Goal: Task Accomplishment & Management: Use online tool/utility

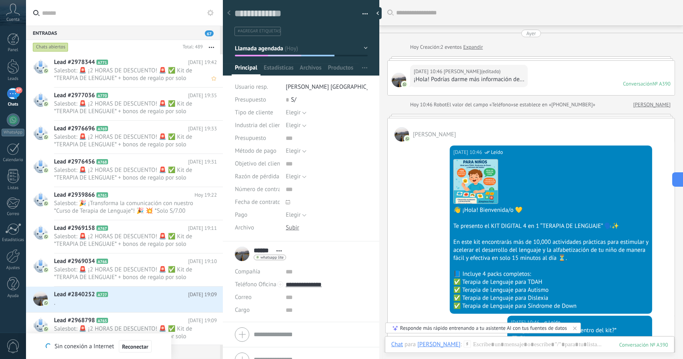
scroll to position [12, 0]
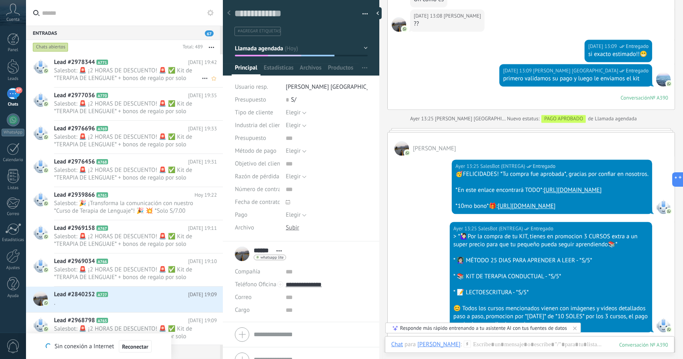
click at [137, 69] on span "Salesbot: 🚨 ¡2 HORAS DE DESCUENTO! 🚨 ✅ Kit de *TERAPIA DE LENGUAJE* + bonos de …" at bounding box center [128, 74] width 148 height 15
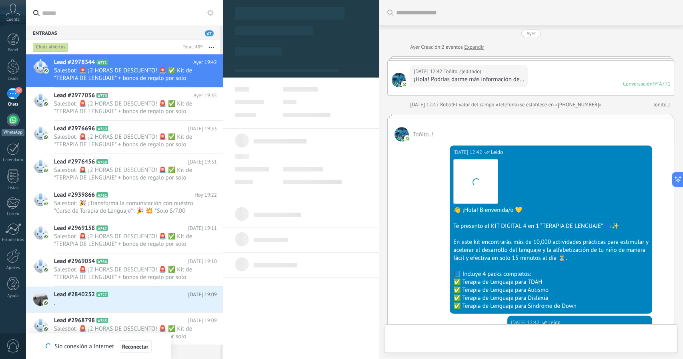
scroll to position [821, 0]
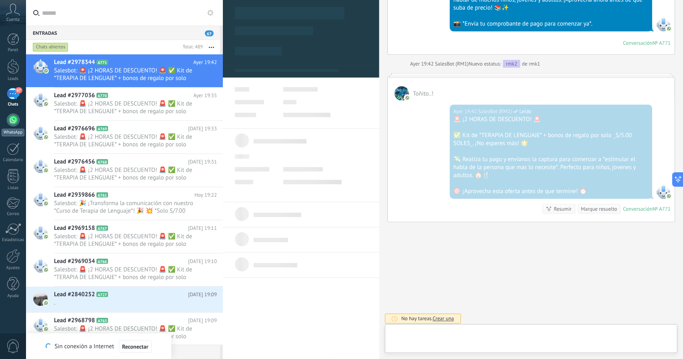
type textarea "**********"
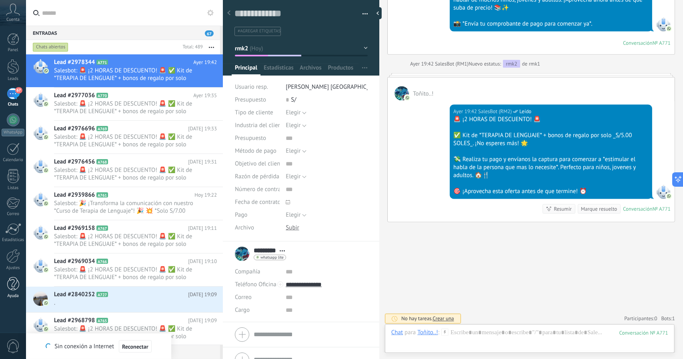
click at [16, 285] on div at bounding box center [13, 284] width 12 height 14
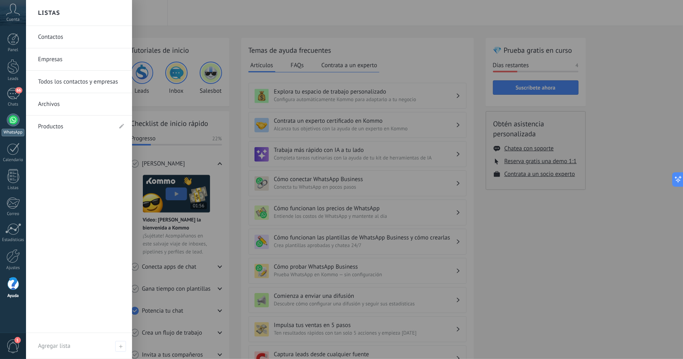
click at [4, 116] on link "WhatsApp" at bounding box center [13, 125] width 26 height 23
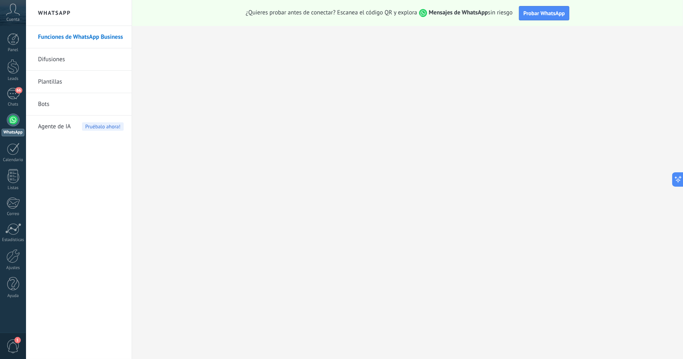
click at [42, 106] on link "Bots" at bounding box center [81, 104] width 86 height 22
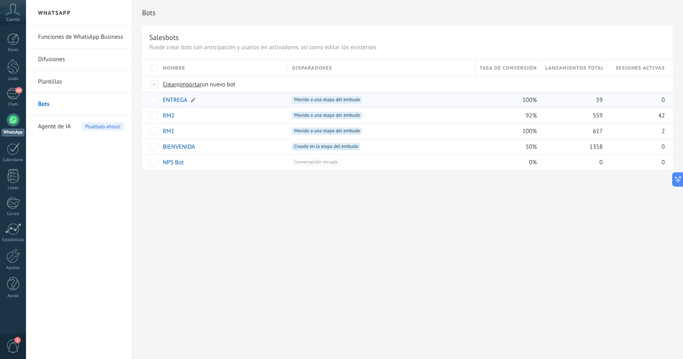
click at [175, 97] on link "ENTREGA" at bounding box center [175, 100] width 24 height 8
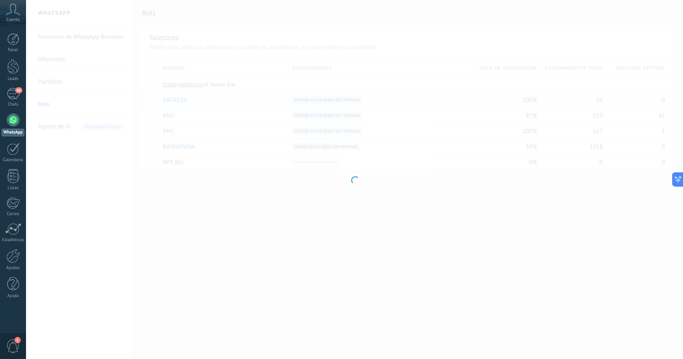
type input "*******"
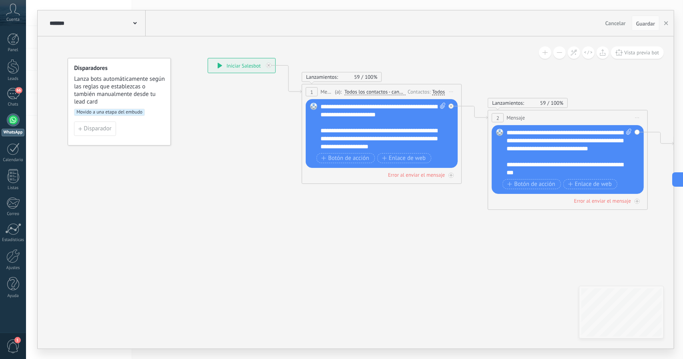
click at [541, 56] on button at bounding box center [545, 52] width 12 height 12
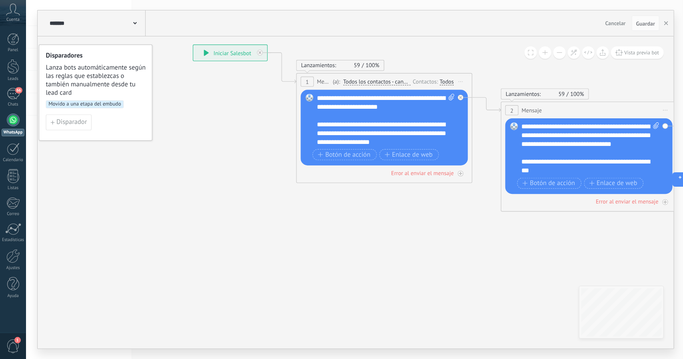
click at [541, 56] on button at bounding box center [545, 52] width 12 height 12
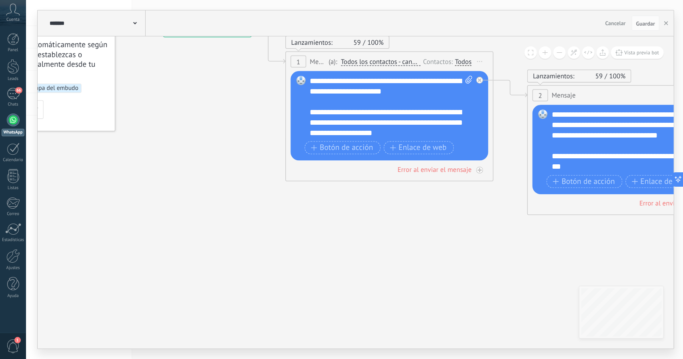
click at [560, 56] on button at bounding box center [559, 52] width 12 height 12
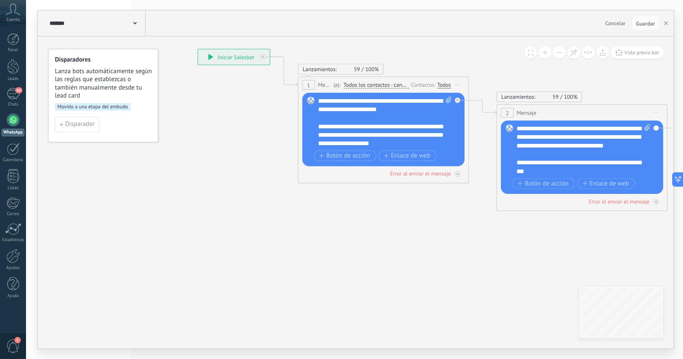
click at [560, 56] on button at bounding box center [559, 52] width 12 height 12
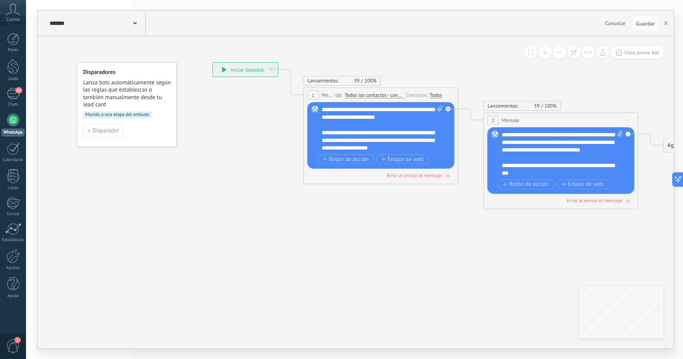
click at [560, 56] on button at bounding box center [559, 52] width 12 height 12
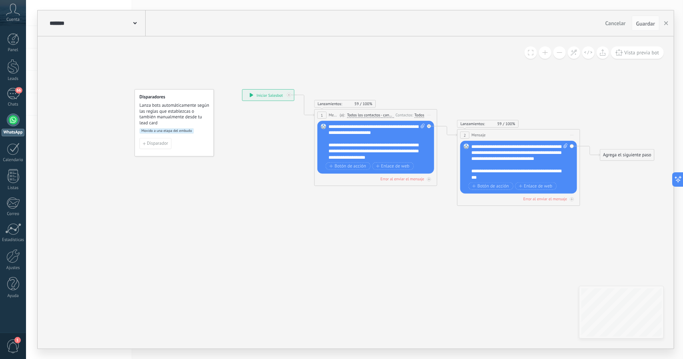
click at [560, 56] on button at bounding box center [559, 52] width 12 height 12
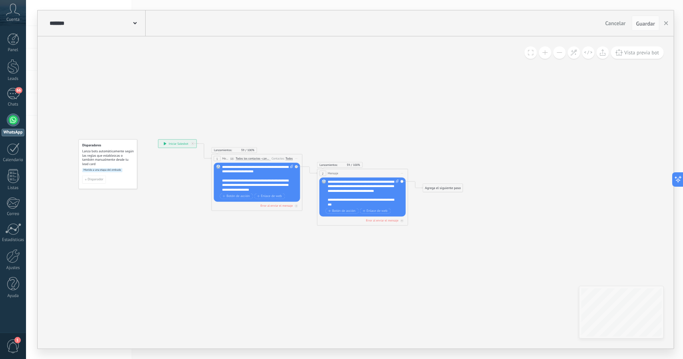
drag, startPoint x: 598, startPoint y: 93, endPoint x: 491, endPoint y: 120, distance: 110.1
click at [491, 120] on icon at bounding box center [302, 182] width 516 height 313
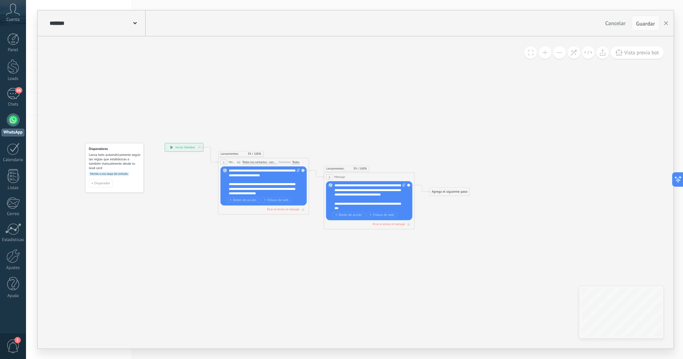
click at [548, 51] on button at bounding box center [545, 52] width 12 height 12
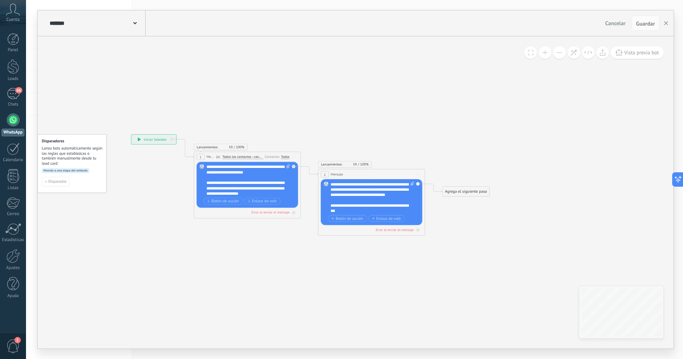
click at [539, 56] on div "Vista previa bot" at bounding box center [594, 52] width 140 height 12
click at [544, 56] on button at bounding box center [545, 52] width 12 height 12
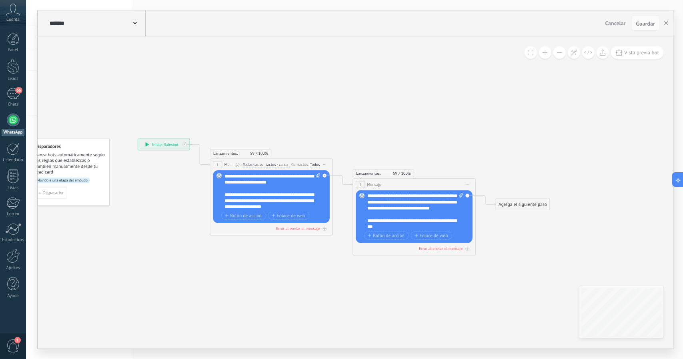
drag, startPoint x: 384, startPoint y: 99, endPoint x: 433, endPoint y: 115, distance: 51.1
click at [433, 115] on icon at bounding box center [333, 197] width 698 height 424
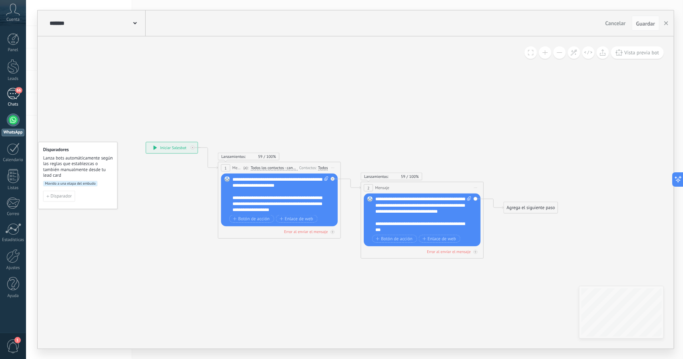
click at [11, 102] on div "Chats" at bounding box center [13, 104] width 23 height 5
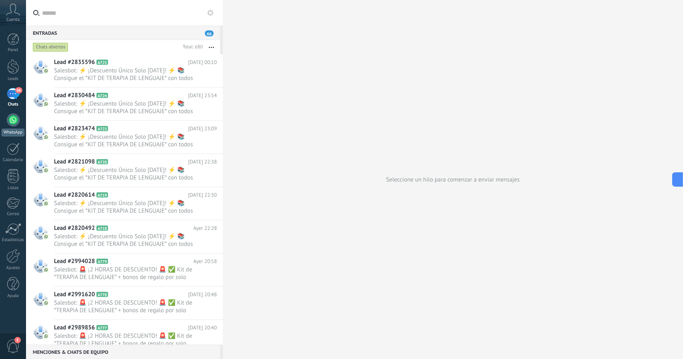
click at [20, 129] on div "WhatsApp" at bounding box center [13, 133] width 23 height 8
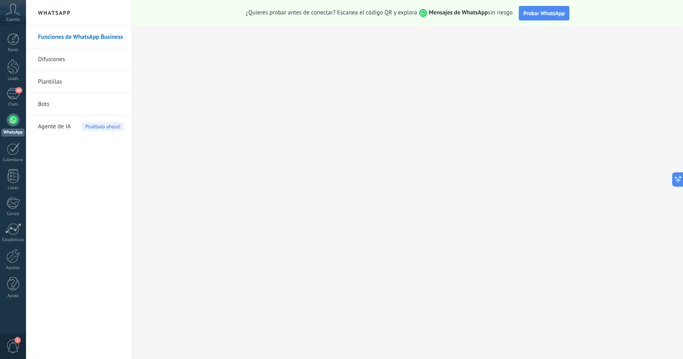
click at [45, 107] on link "Bots" at bounding box center [81, 104] width 86 height 22
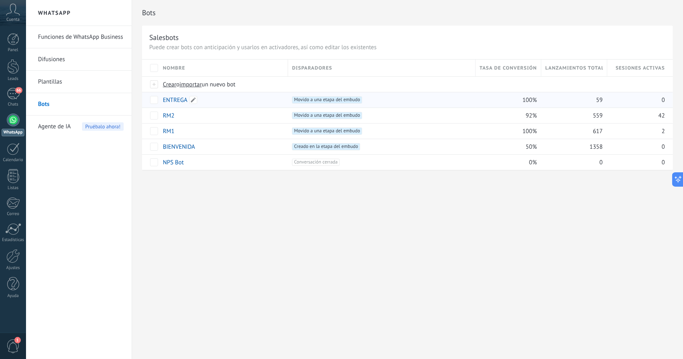
click at [175, 101] on link "ENTREGA" at bounding box center [175, 100] width 24 height 8
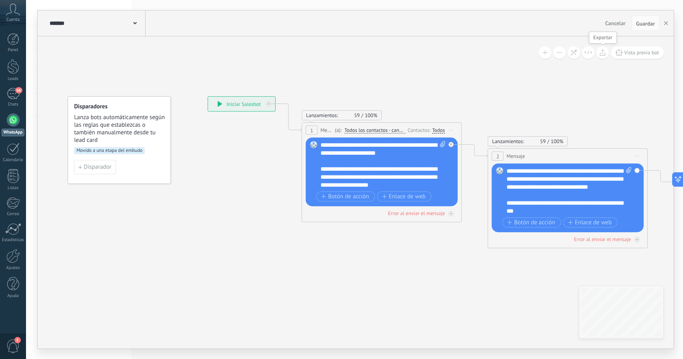
click at [603, 49] on icon at bounding box center [602, 52] width 6 height 6
click at [665, 23] on use "button" at bounding box center [666, 23] width 4 height 4
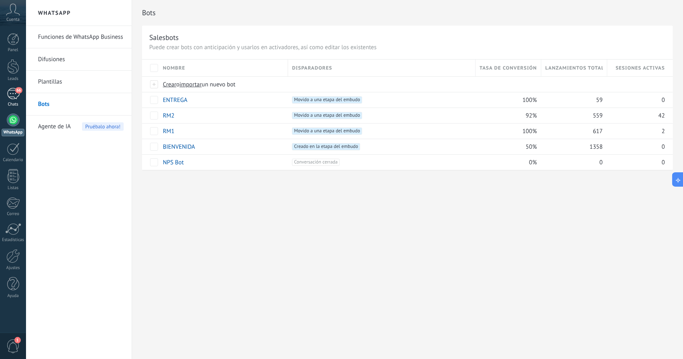
click at [2, 102] on div "Chats" at bounding box center [13, 104] width 23 height 5
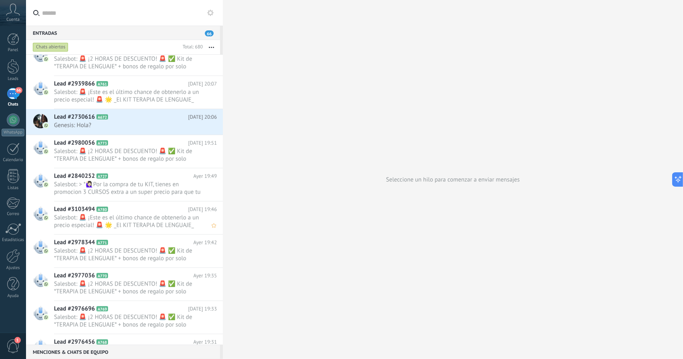
scroll to position [280, 0]
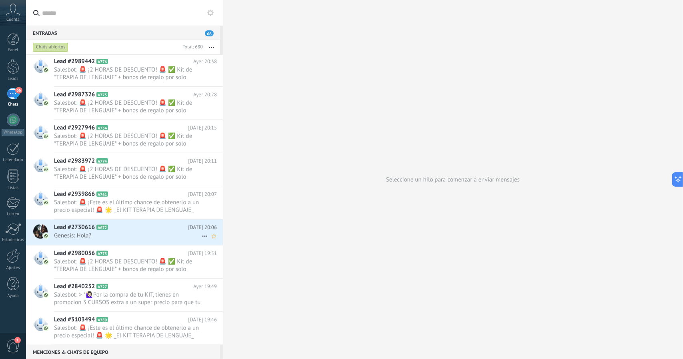
click at [122, 232] on span "Genesis: Hola?" at bounding box center [128, 236] width 148 height 8
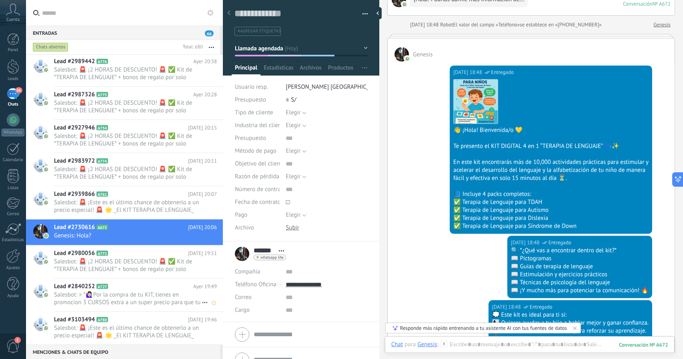
scroll to position [440, 0]
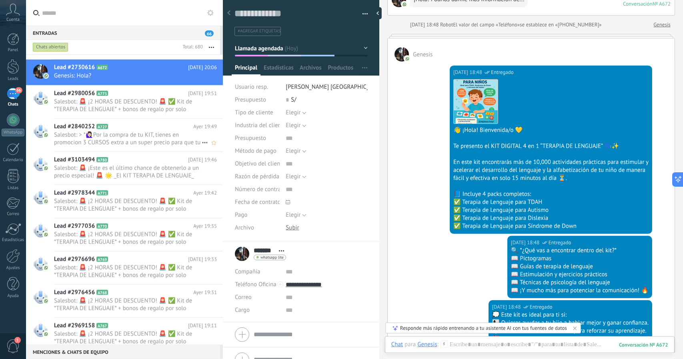
click at [131, 133] on span "Salesbot: > *🙋🏻‍♀Por la compra de tu KIT, tienes en promocion 3 CURSOS extra a …" at bounding box center [128, 138] width 148 height 15
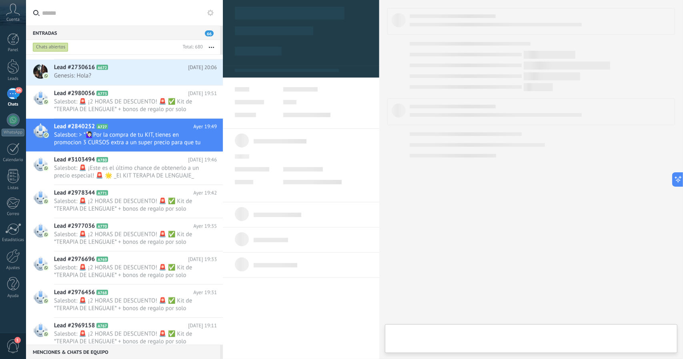
type textarea "**********"
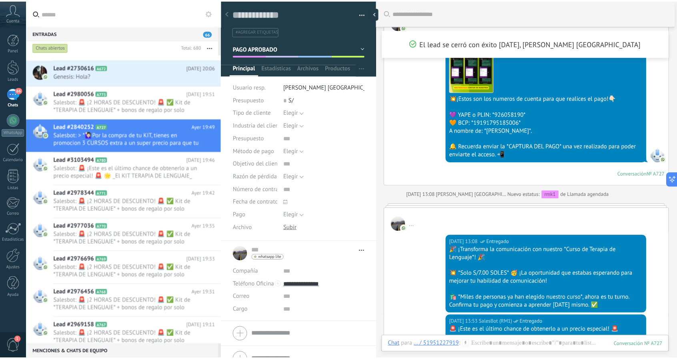
scroll to position [662, 0]
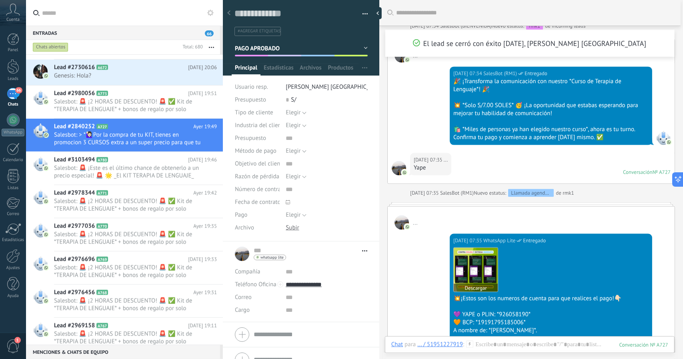
click at [487, 260] on img at bounding box center [475, 270] width 44 height 44
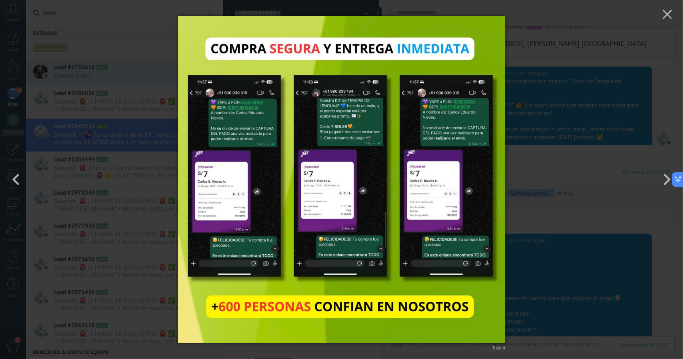
click at [534, 253] on div "3 de 4" at bounding box center [341, 179] width 683 height 359
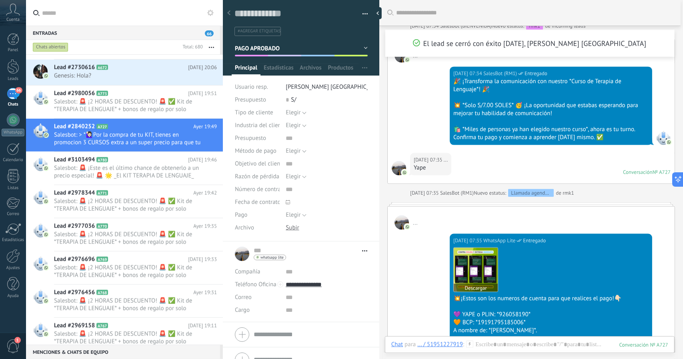
click at [469, 285] on button "Descargar" at bounding box center [475, 288] width 44 height 8
click at [472, 22] on div at bounding box center [534, 13] width 276 height 26
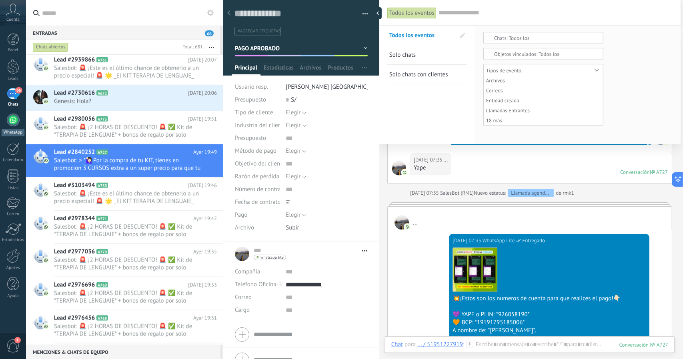
click at [26, 118] on link "WhatsApp" at bounding box center [13, 125] width 26 height 23
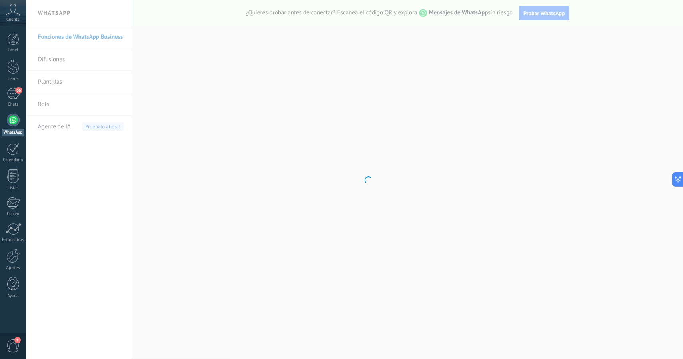
click at [46, 103] on body ".abccls-1,.abccls-2{fill-rule:evenodd}.abccls-2{fill:#fff} .abfcls-1{fill:none}…" at bounding box center [341, 179] width 683 height 359
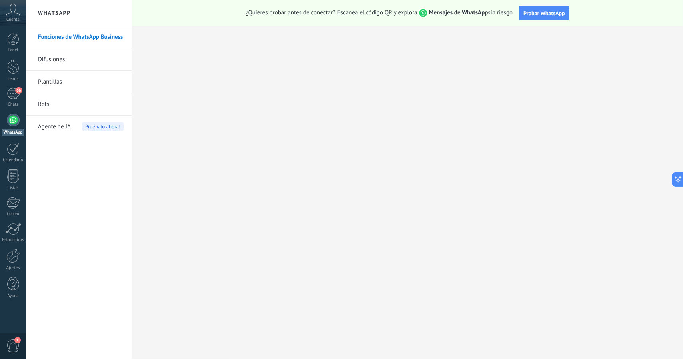
click at [46, 103] on link "Bots" at bounding box center [81, 104] width 86 height 22
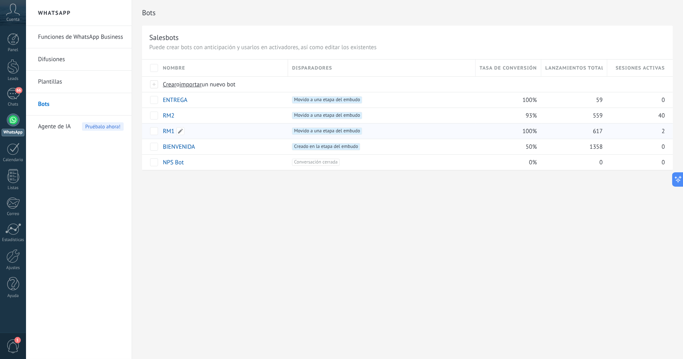
click at [166, 128] on link "RM1" at bounding box center [169, 132] width 12 height 8
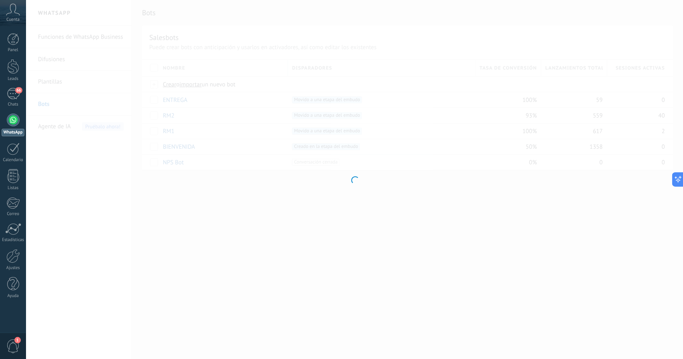
type input "***"
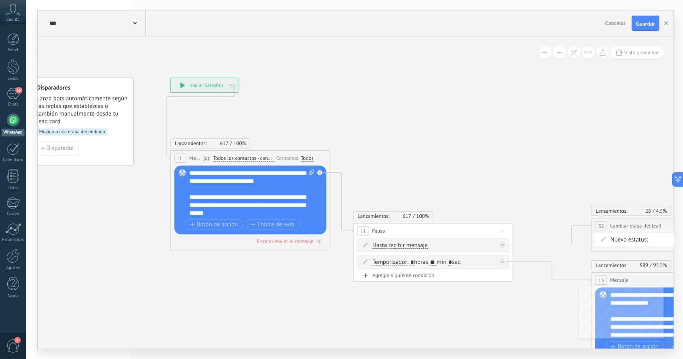
drag, startPoint x: 483, startPoint y: 185, endPoint x: 445, endPoint y: 166, distance: 41.7
click at [445, 166] on icon at bounding box center [660, 236] width 1380 height 716
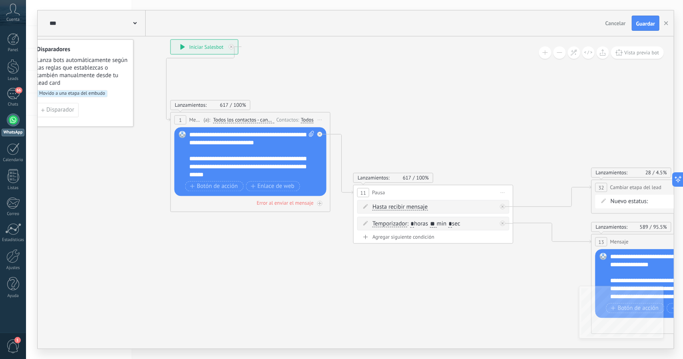
click at [559, 54] on button at bounding box center [559, 52] width 12 height 12
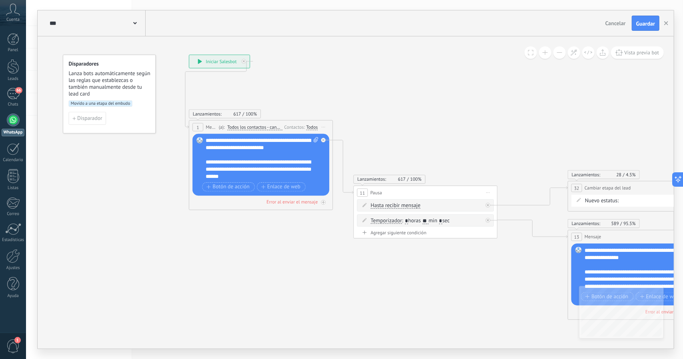
click at [559, 54] on button at bounding box center [559, 52] width 12 height 12
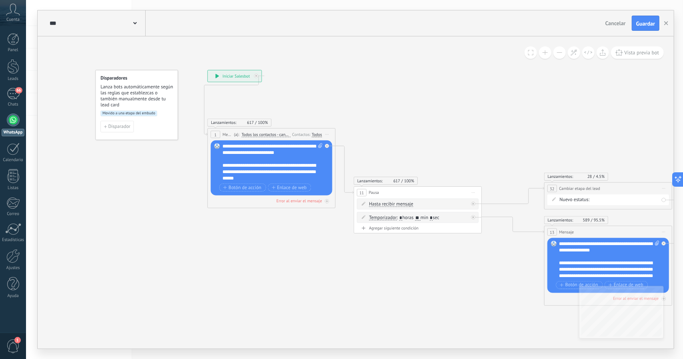
click at [559, 54] on button at bounding box center [559, 52] width 12 height 12
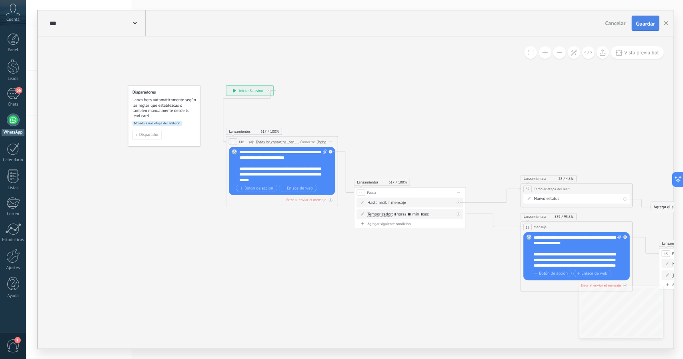
click at [635, 26] on button "Guardar" at bounding box center [645, 23] width 28 height 15
click at [10, 126] on link "WhatsApp" at bounding box center [13, 125] width 26 height 23
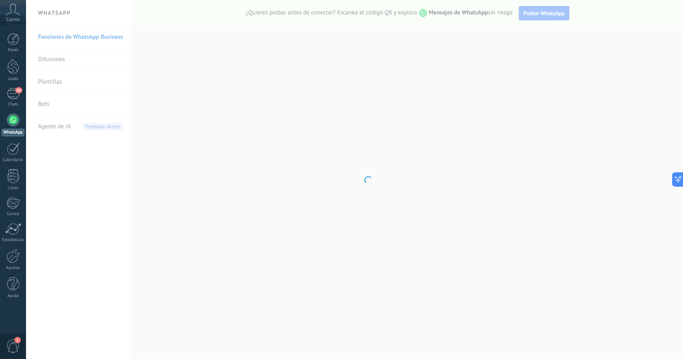
click at [39, 104] on body ".abccls-1,.abccls-2{fill-rule:evenodd}.abccls-2{fill:#fff} .abfcls-1{fill:none}…" at bounding box center [341, 179] width 683 height 359
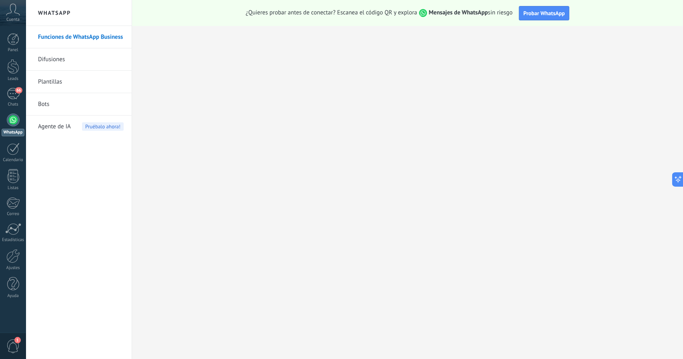
click at [48, 104] on link "Bots" at bounding box center [81, 104] width 86 height 22
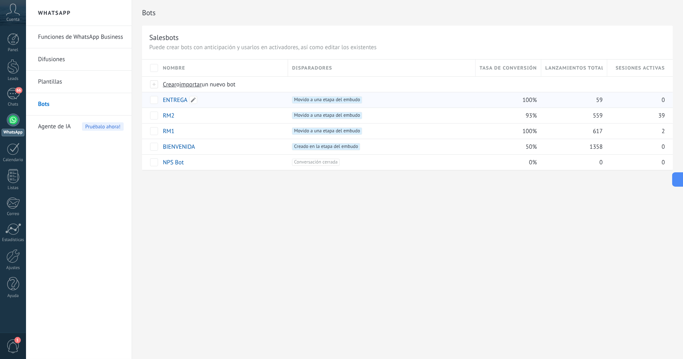
click at [171, 104] on div "ENTREGA" at bounding box center [221, 99] width 125 height 15
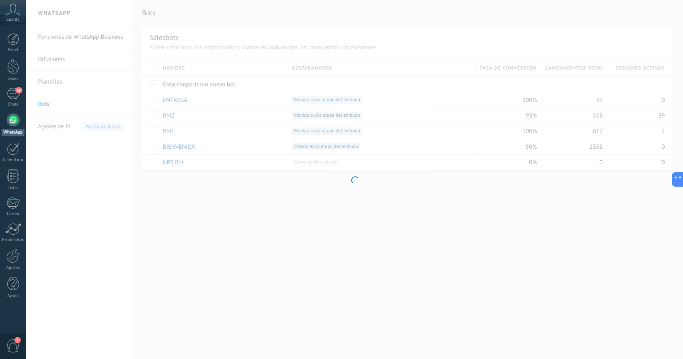
click at [171, 100] on div at bounding box center [354, 179] width 657 height 359
type input "*******"
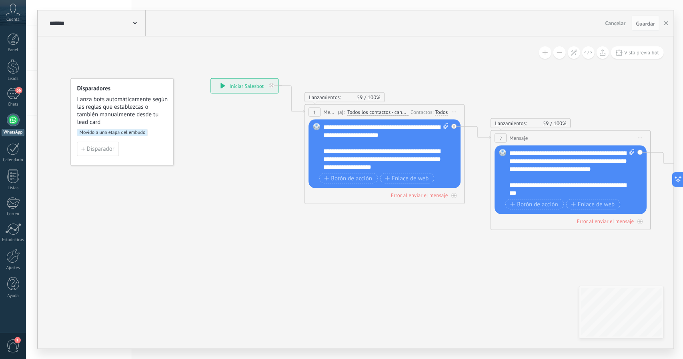
drag, startPoint x: 397, startPoint y: 271, endPoint x: 409, endPoint y: 253, distance: 21.9
click at [409, 253] on icon at bounding box center [465, 153] width 909 height 551
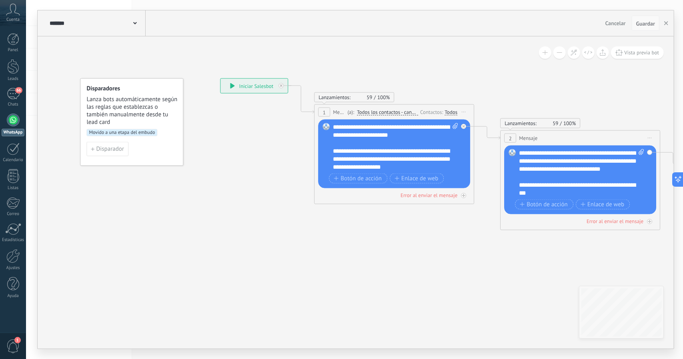
click at [640, 21] on span "Guardar" at bounding box center [645, 24] width 19 height 6
click at [643, 24] on span "Guardar" at bounding box center [645, 24] width 19 height 6
click at [663, 24] on button "button" at bounding box center [666, 23] width 12 height 15
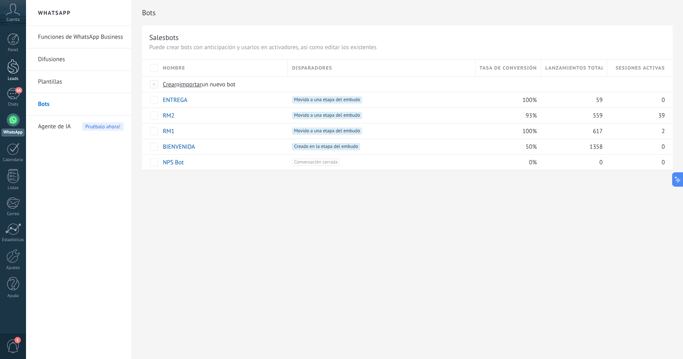
click at [2, 71] on link "Leads" at bounding box center [13, 70] width 26 height 22
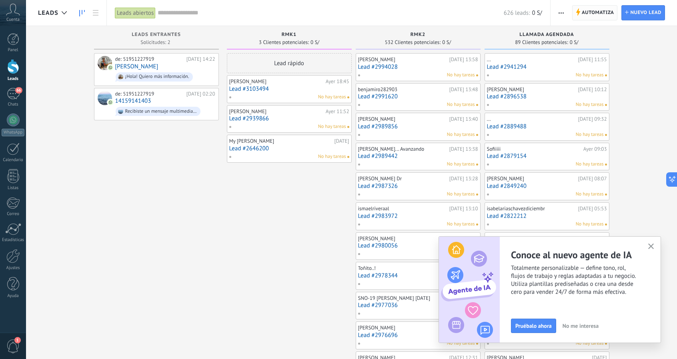
click at [611, 18] on span "Automatiza" at bounding box center [597, 13] width 32 height 14
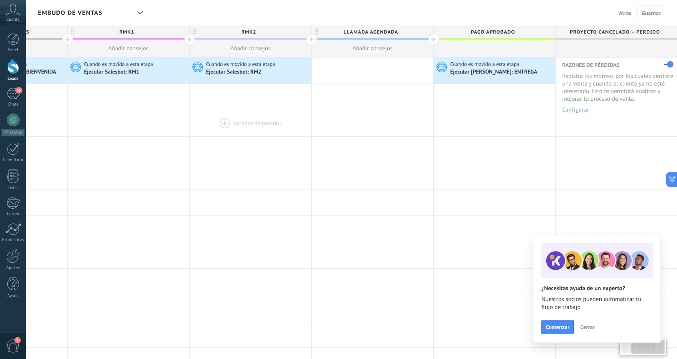
drag, startPoint x: 502, startPoint y: 115, endPoint x: 264, endPoint y: 135, distance: 238.8
click at [264, 135] on div at bounding box center [251, 123] width 122 height 26
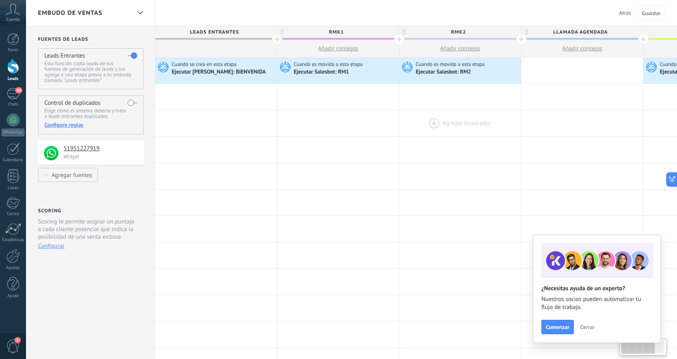
drag, startPoint x: 300, startPoint y: 130, endPoint x: 511, endPoint y: 131, distance: 211.2
click at [511, 131] on div at bounding box center [460, 123] width 122 height 26
click at [11, 92] on div "66" at bounding box center [13, 94] width 13 height 12
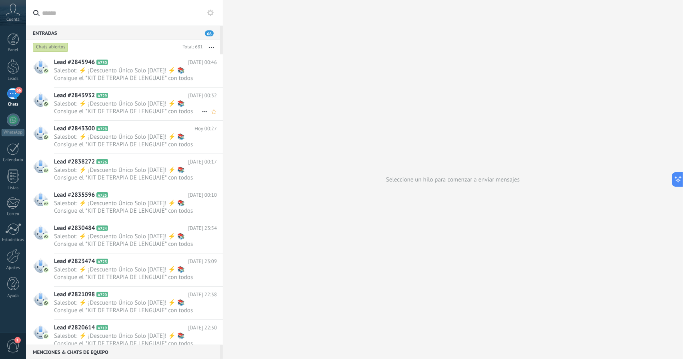
click at [158, 88] on div "Lead #2843932 A729 [DATE] 00:32 Salesbot: ⚡ ¡Descuento Único Solo [DATE]! ⚡ 📚 C…" at bounding box center [138, 104] width 169 height 33
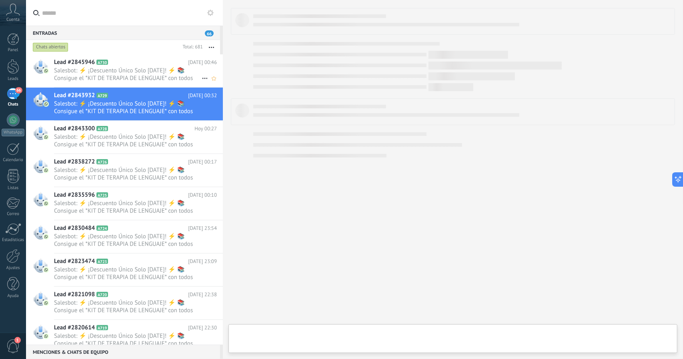
click at [153, 66] on h2 "Lead #2845946 A730" at bounding box center [121, 62] width 134 height 8
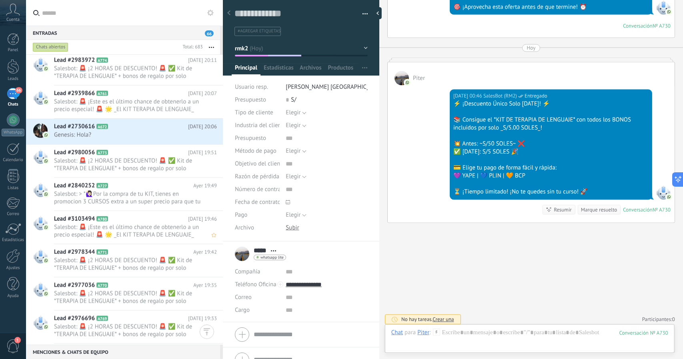
scroll to position [560, 0]
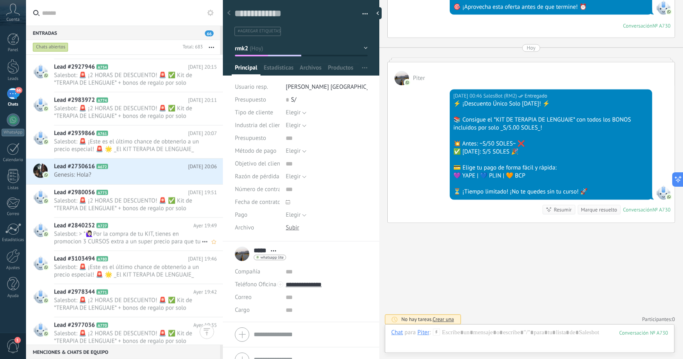
click at [142, 232] on span "Salesbot: > *🙋🏻‍♀Por la compra de tu KIT, tienes en promocion 3 CURSOS extra a …" at bounding box center [128, 237] width 148 height 15
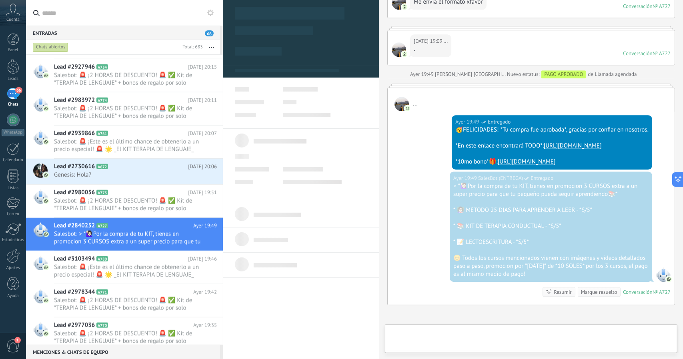
type textarea "**********"
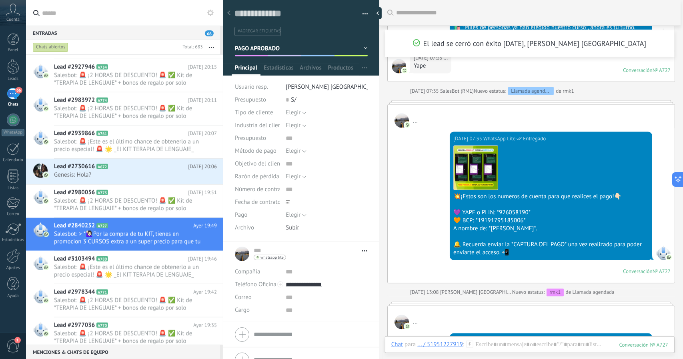
scroll to position [769, 0]
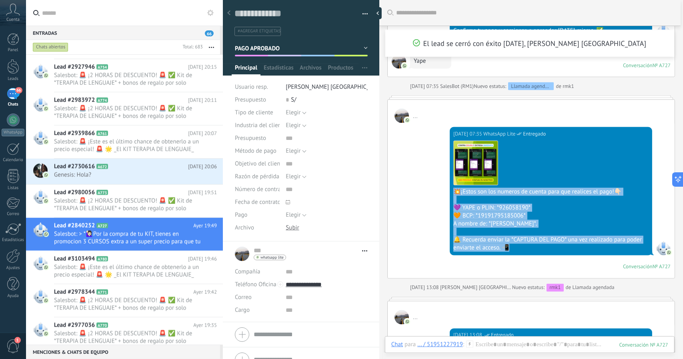
drag, startPoint x: 512, startPoint y: 246, endPoint x: 445, endPoint y: 191, distance: 86.7
click at [445, 191] on div "[DATE] 07:35 WhatsApp Lite Entregado Descargar 💥¡Estos son los numeros de cuent…" at bounding box center [531, 200] width 287 height 155
copy div "💥¡Estos son los numeros de cuenta para que realices el pago!👇🏻 💜 YAPE o PLIN: *…"
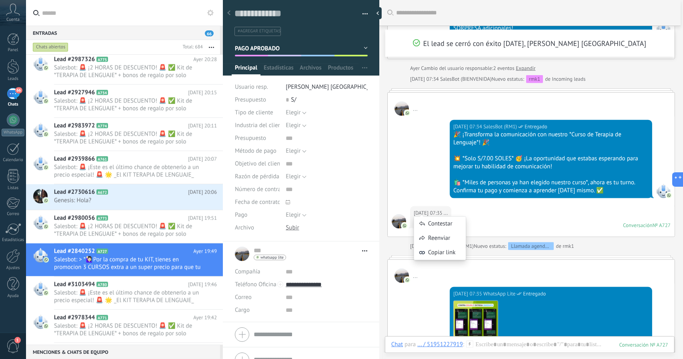
click at [418, 169] on div "[DATE] 07:34 SalesBot (RM1) Entregado 🎉 ¡Transforma la comunicación con nuestro…" at bounding box center [531, 161] width 287 height 90
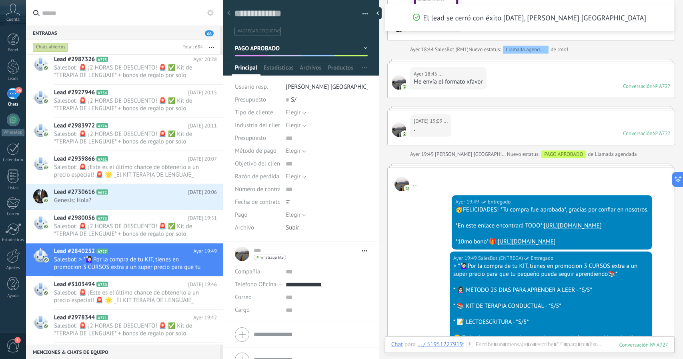
scroll to position [1408, 0]
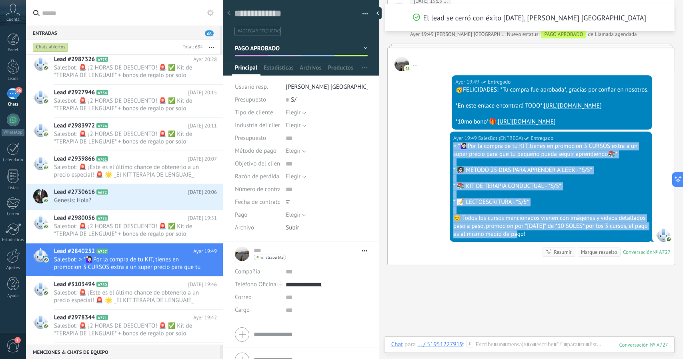
drag, startPoint x: 531, startPoint y: 268, endPoint x: 451, endPoint y: 180, distance: 119.2
click at [451, 180] on div "[DATE] 19:49 SalesBot (ENTREGA) Entregado > *🙋🏻‍♀Por la compra de tu KIT, tiene…" at bounding box center [550, 187] width 202 height 110
copy div "> *🙋🏻‍♀Por la compra de tu KIT, tienes en promocion 3 CURSOS extra a un super p…"
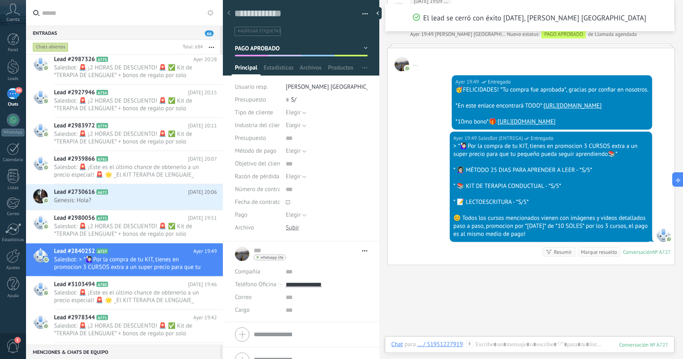
click at [430, 85] on div "[DATE] 19:49 SalesBot (ENTREGA) Entregado 🥳FELICIDADES! *Tu compra fue aprobada…" at bounding box center [531, 101] width 287 height 60
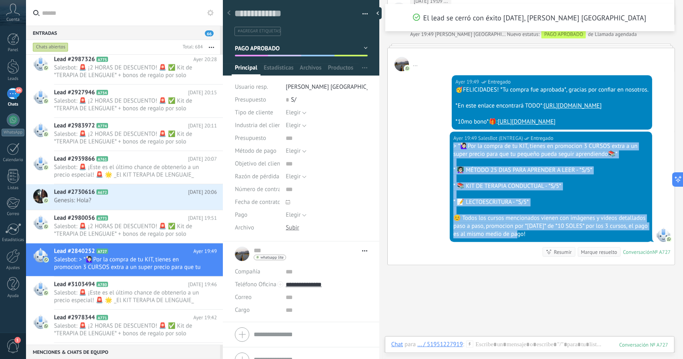
drag, startPoint x: 533, startPoint y: 269, endPoint x: 452, endPoint y: 179, distance: 121.5
click at [452, 179] on div "[DATE] 19:49 SalesBot (ENTREGA) Entregado > *🙋🏻‍♀Por la compra de tu KIT, tiene…" at bounding box center [550, 187] width 202 height 110
copy div "> *🙋🏻‍♀Por la compra de tu KIT, tienes en promocion 3 CURSOS extra a un super p…"
